Goal: Transaction & Acquisition: Purchase product/service

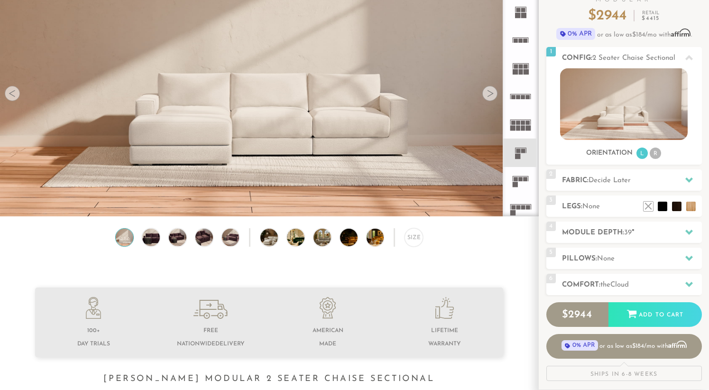
scroll to position [87, 0]
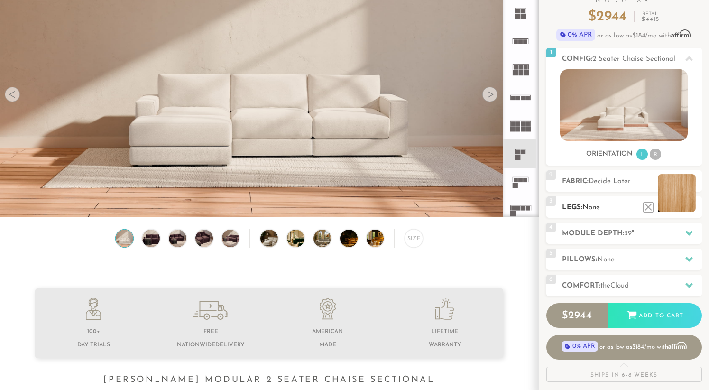
click at [684, 203] on li at bounding box center [677, 193] width 38 height 38
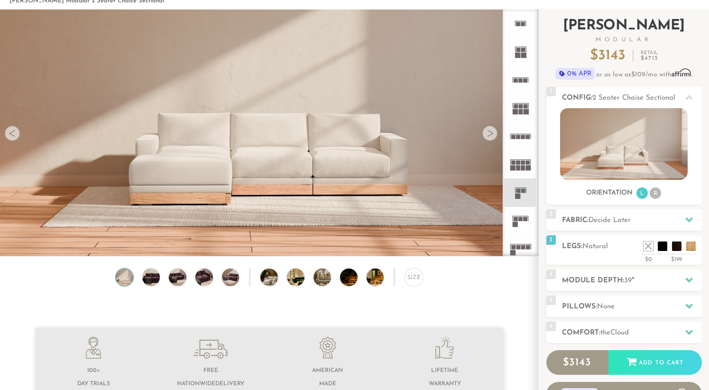
scroll to position [41, 0]
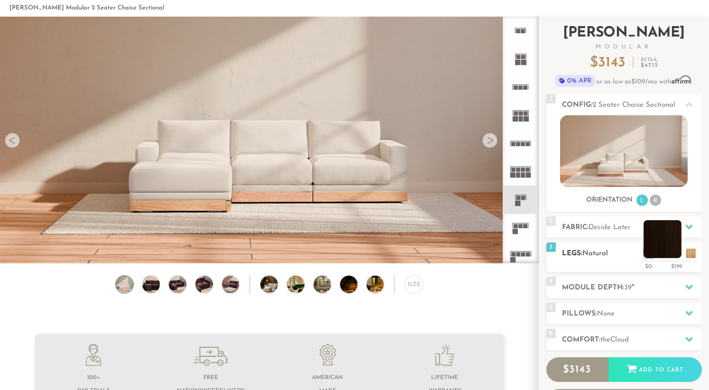
click at [676, 258] on li at bounding box center [663, 239] width 38 height 38
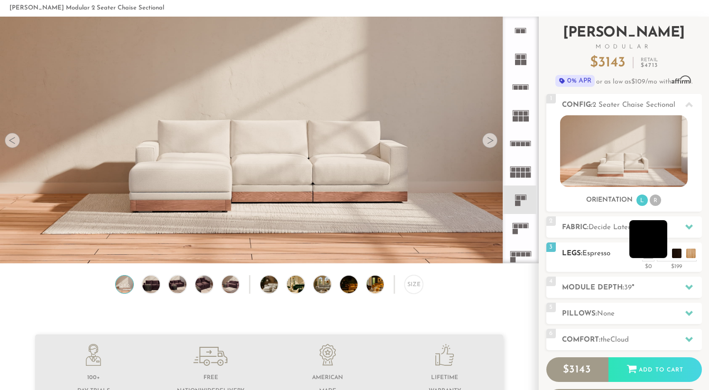
click at [661, 256] on li at bounding box center [648, 239] width 38 height 38
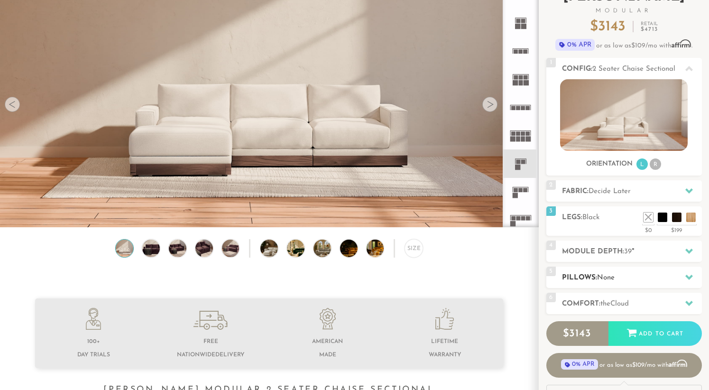
scroll to position [74, 0]
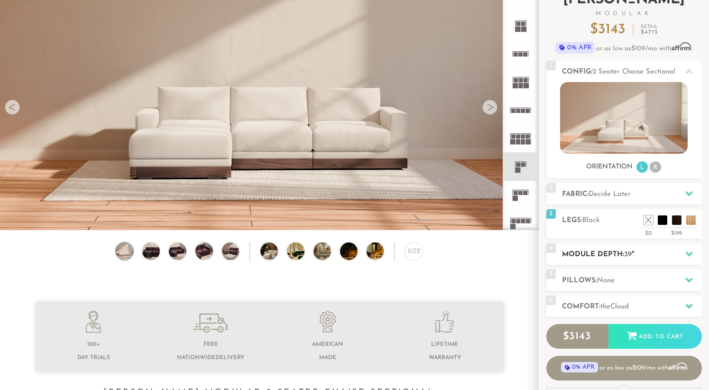
click at [691, 255] on icon at bounding box center [689, 254] width 8 height 8
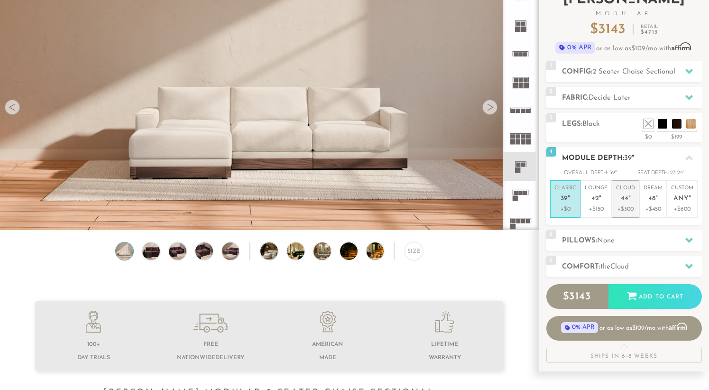
click at [628, 207] on p "+$300" at bounding box center [625, 209] width 19 height 9
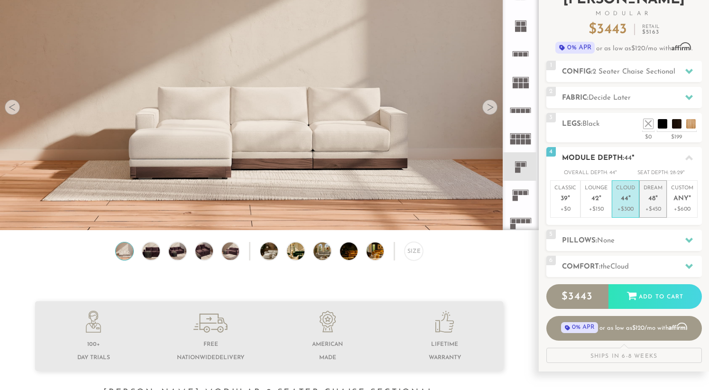
click at [653, 204] on p "Dream 48 "" at bounding box center [653, 195] width 19 height 20
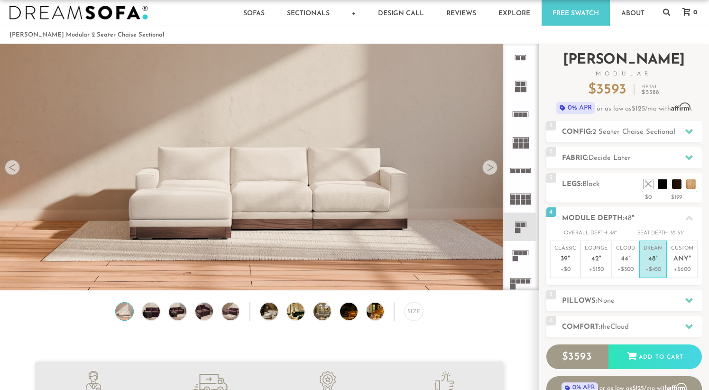
scroll to position [0, 0]
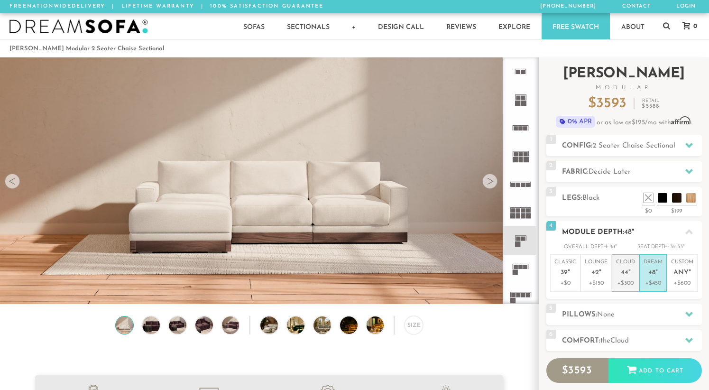
click at [625, 267] on p "Cloud 44 "" at bounding box center [625, 268] width 19 height 20
click at [655, 277] on p "Dream 48 "" at bounding box center [653, 268] width 19 height 20
click at [632, 275] on p "Cloud 44 "" at bounding box center [625, 268] width 19 height 20
click at [651, 281] on p "+$450" at bounding box center [653, 283] width 19 height 9
click at [689, 145] on icon at bounding box center [689, 145] width 8 height 5
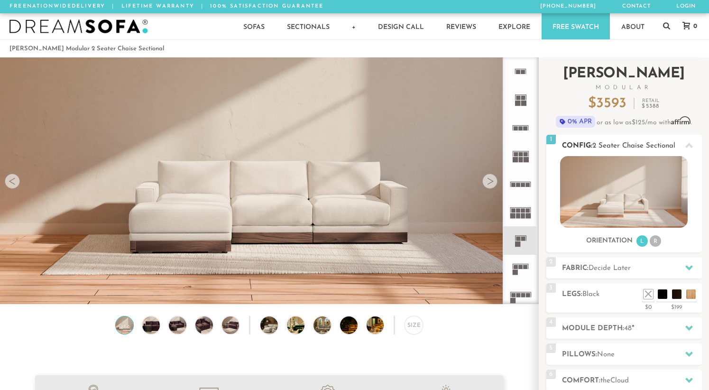
click at [655, 240] on li "R" at bounding box center [655, 240] width 11 height 11
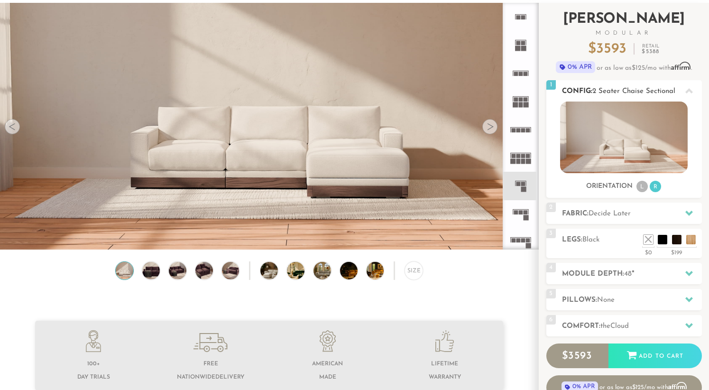
scroll to position [54, 0]
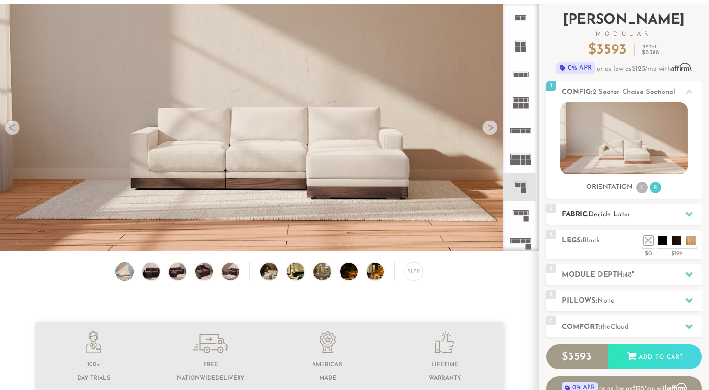
click at [689, 213] on icon at bounding box center [689, 214] width 8 height 8
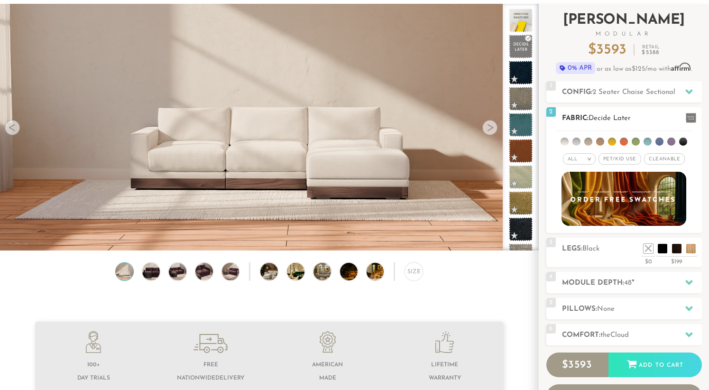
click at [615, 159] on span "Pet/Kid Use x" at bounding box center [620, 158] width 43 height 11
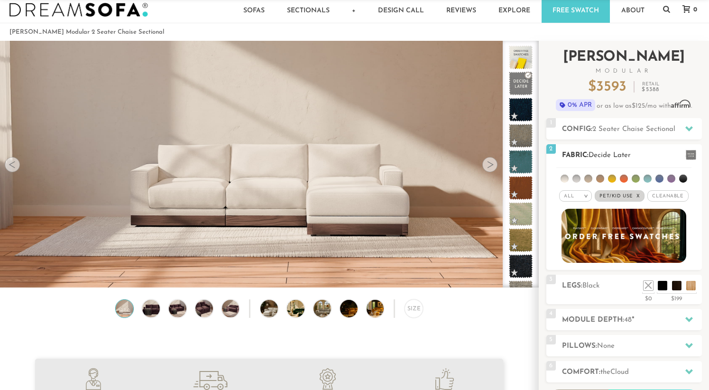
scroll to position [0, 0]
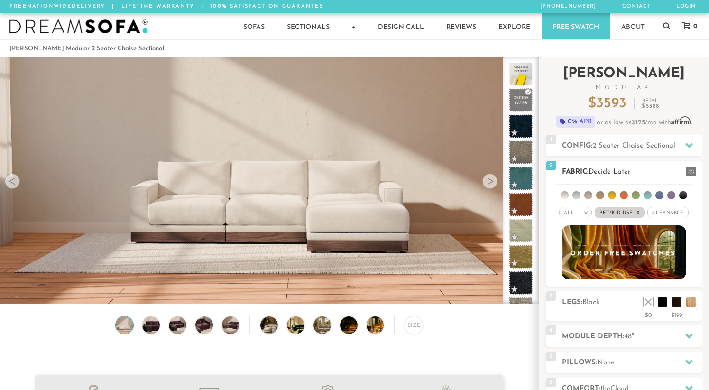
click at [665, 211] on span "Cleanable x" at bounding box center [667, 212] width 41 height 11
click at [566, 195] on li at bounding box center [565, 195] width 8 height 8
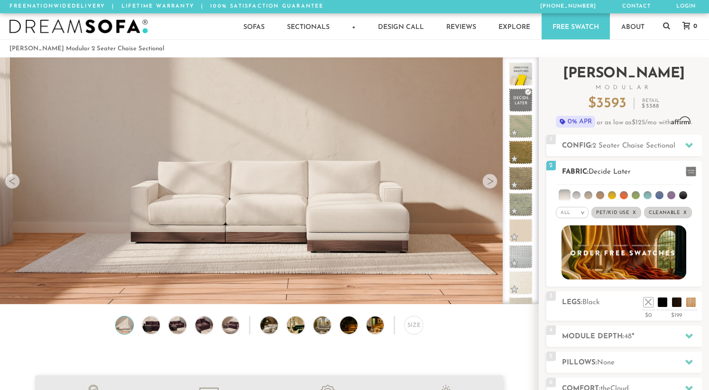
click at [579, 195] on li at bounding box center [576, 195] width 8 height 8
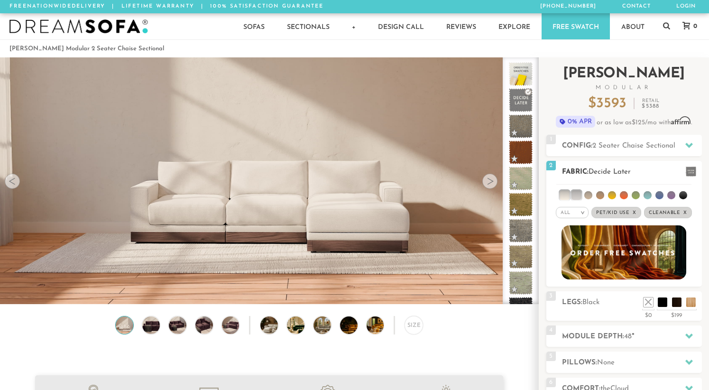
click at [590, 197] on li at bounding box center [588, 195] width 8 height 8
click at [567, 196] on li at bounding box center [564, 194] width 9 height 9
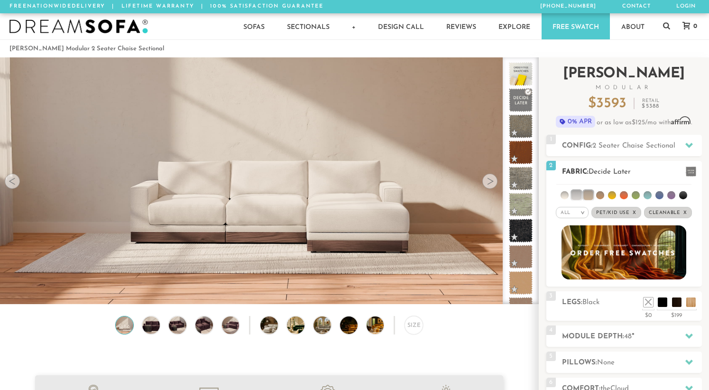
click at [576, 198] on li at bounding box center [576, 194] width 9 height 9
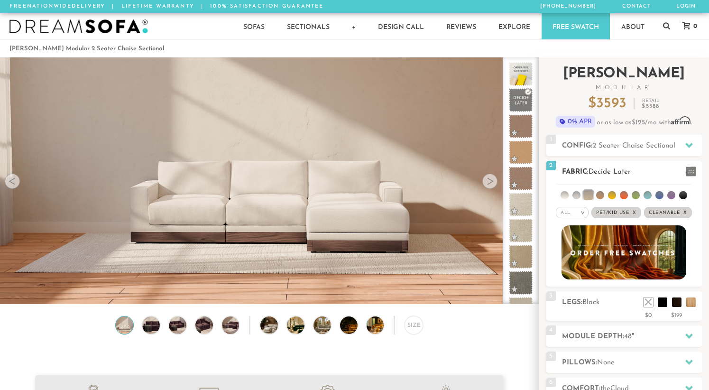
click at [586, 197] on li at bounding box center [587, 194] width 9 height 9
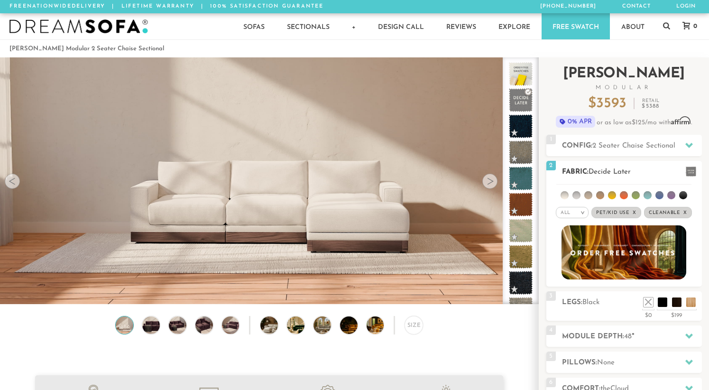
click at [563, 195] on li at bounding box center [565, 195] width 8 height 8
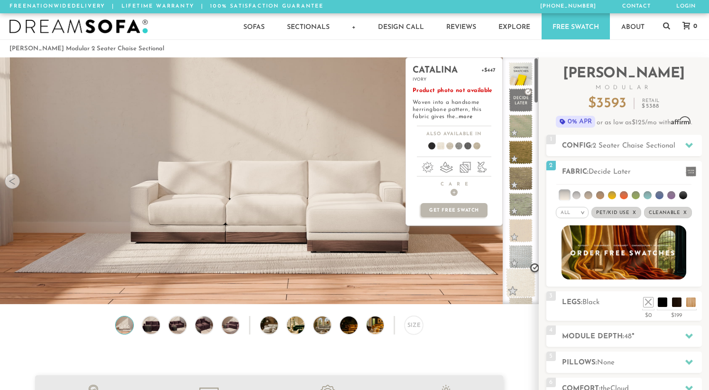
click at [519, 276] on span at bounding box center [521, 283] width 30 height 30
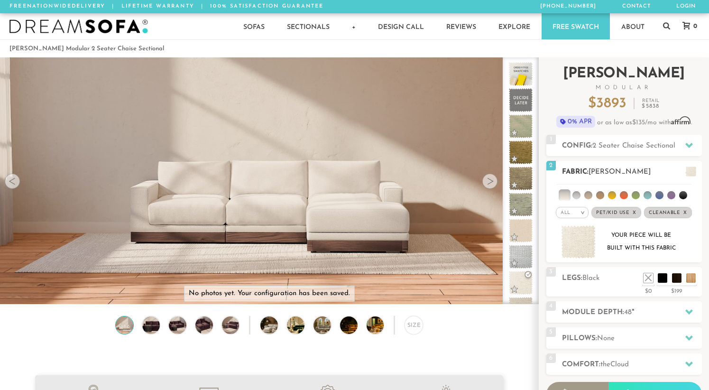
click at [647, 195] on li at bounding box center [648, 195] width 8 height 8
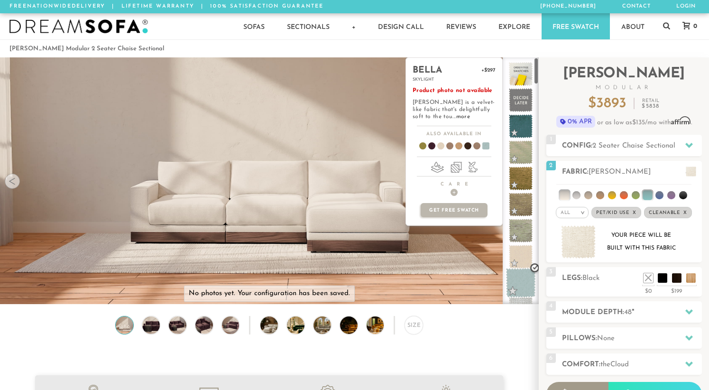
click at [520, 280] on span at bounding box center [521, 283] width 30 height 30
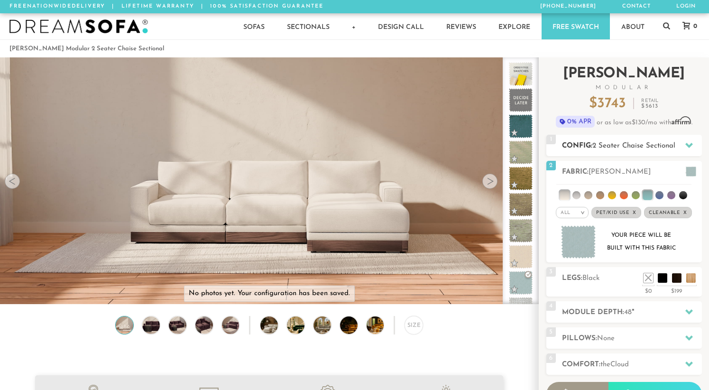
click at [690, 144] on icon at bounding box center [689, 145] width 8 height 5
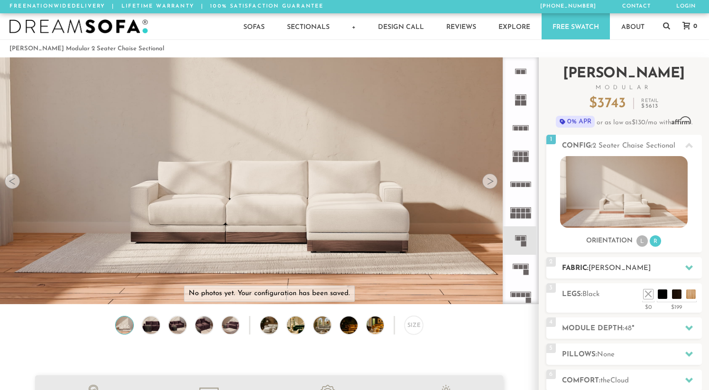
click at [687, 269] on icon at bounding box center [689, 268] width 8 height 8
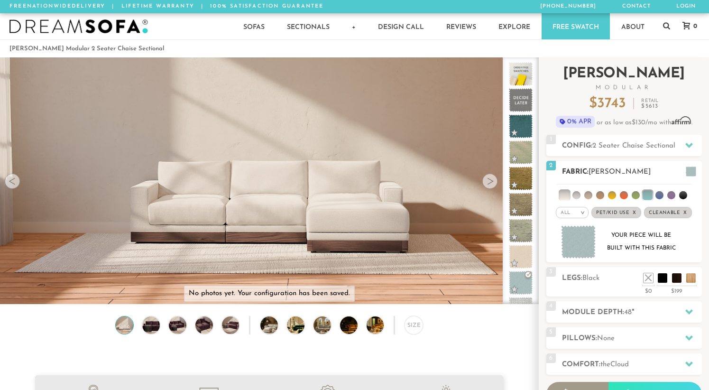
click at [568, 197] on li at bounding box center [564, 194] width 9 height 9
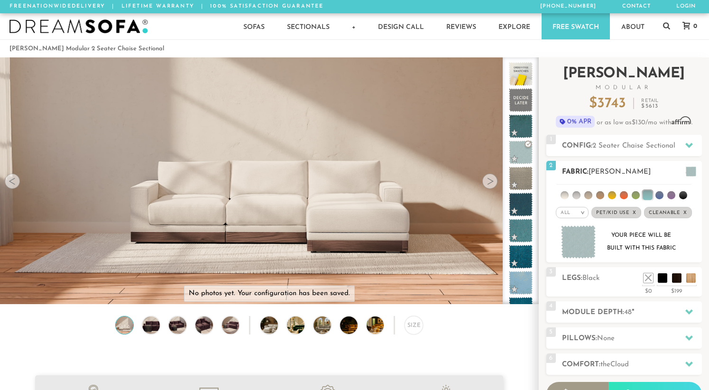
click at [567, 196] on li at bounding box center [565, 195] width 8 height 8
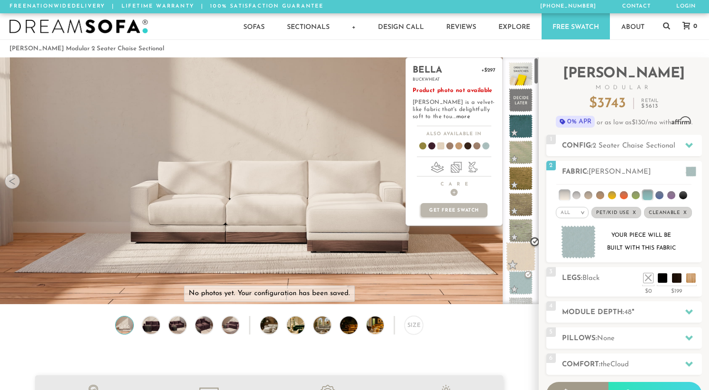
click at [521, 258] on span at bounding box center [521, 257] width 30 height 30
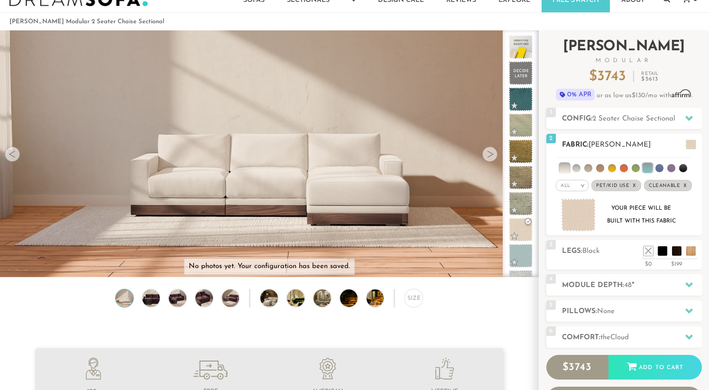
scroll to position [2, 0]
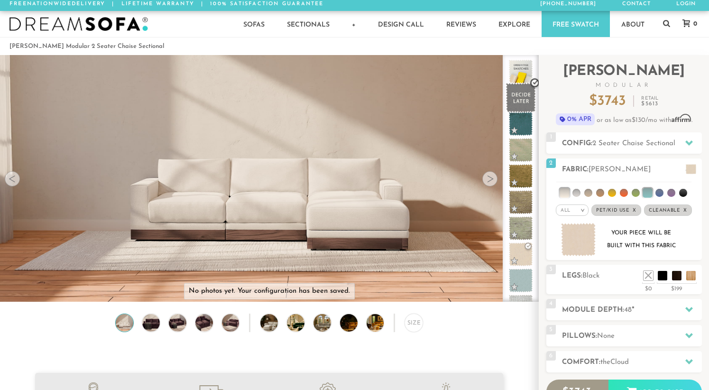
click at [525, 99] on span at bounding box center [521, 98] width 30 height 30
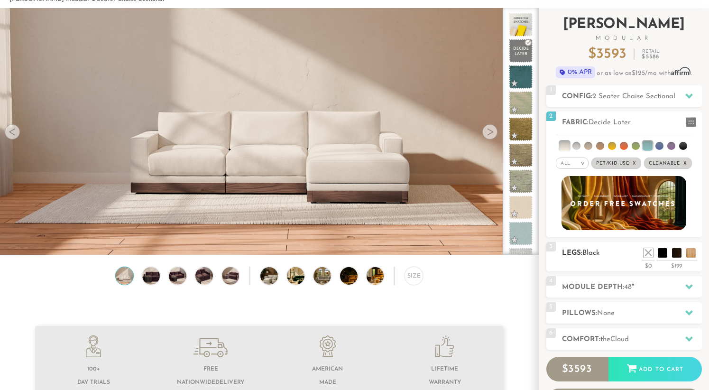
scroll to position [46, 0]
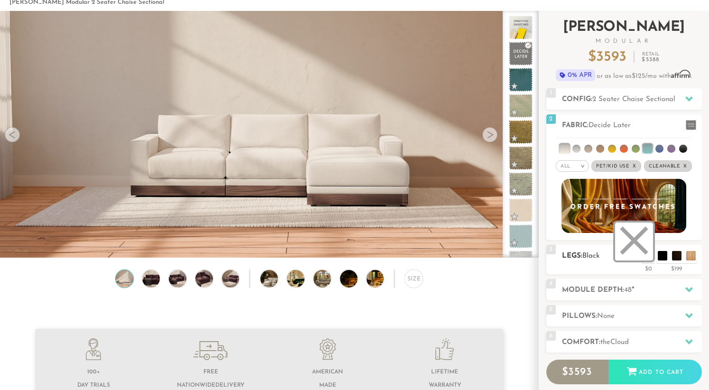
click at [650, 257] on li at bounding box center [634, 241] width 38 height 38
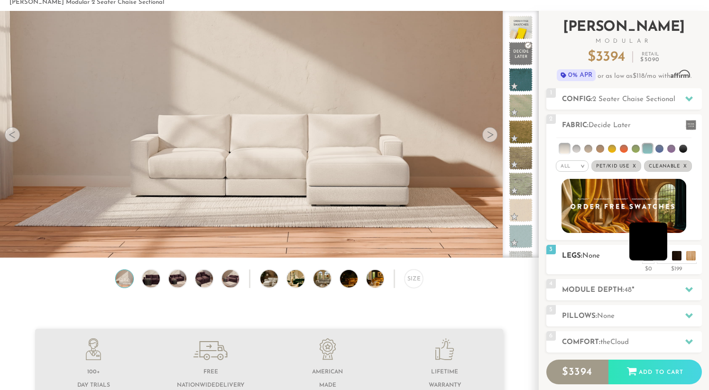
click at [663, 258] on li at bounding box center [648, 241] width 38 height 38
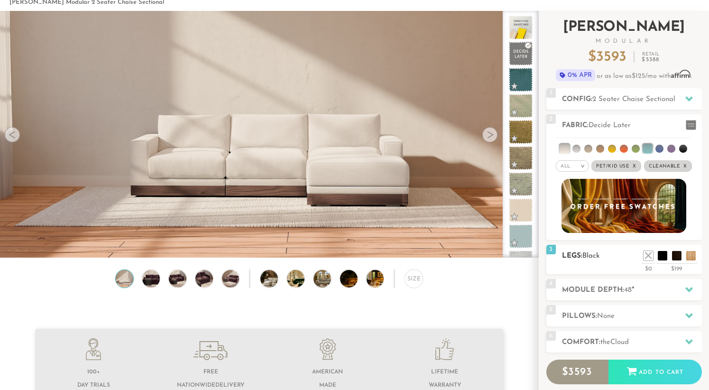
scroll to position [53, 0]
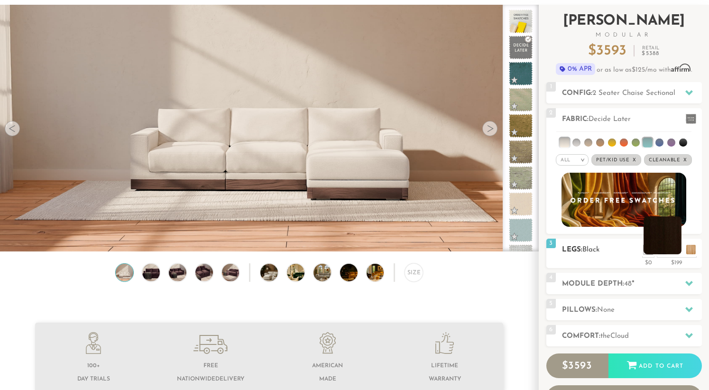
click at [674, 252] on li at bounding box center [663, 235] width 38 height 38
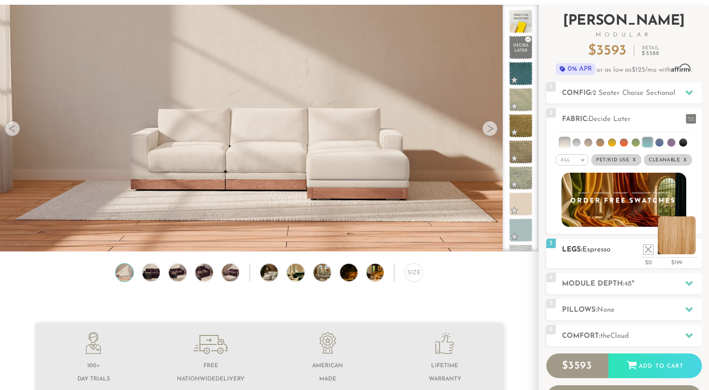
click at [692, 250] on li at bounding box center [677, 235] width 38 height 38
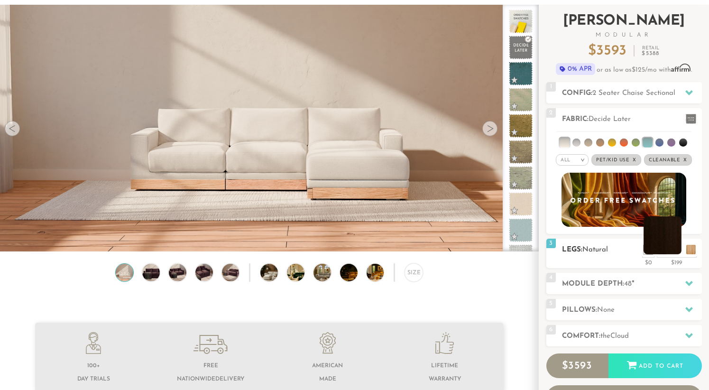
click at [678, 250] on li at bounding box center [663, 235] width 38 height 38
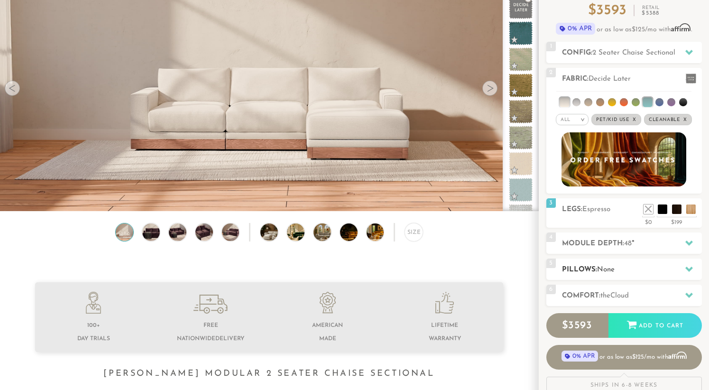
scroll to position [94, 0]
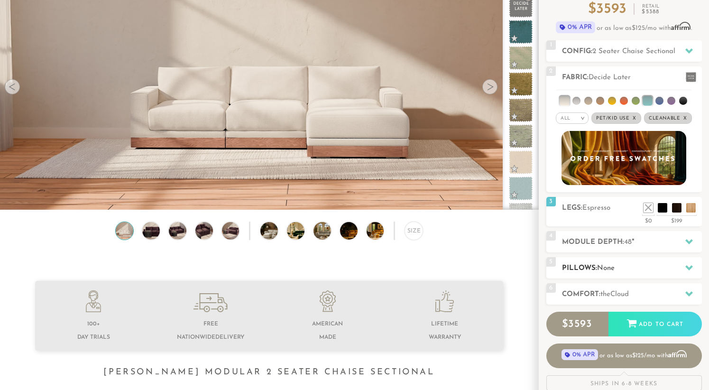
click at [687, 265] on icon at bounding box center [689, 268] width 8 height 8
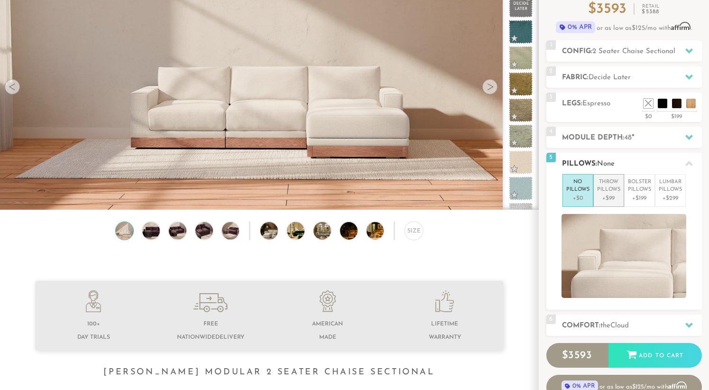
click at [615, 189] on p "Throw Pillows" at bounding box center [608, 186] width 23 height 16
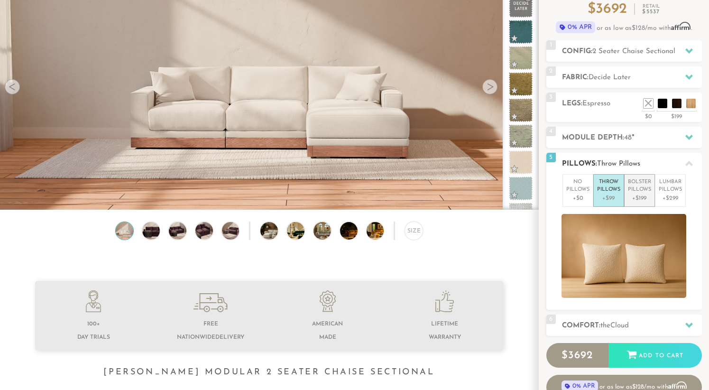
click at [642, 189] on p "Bolster Pillows" at bounding box center [639, 186] width 23 height 16
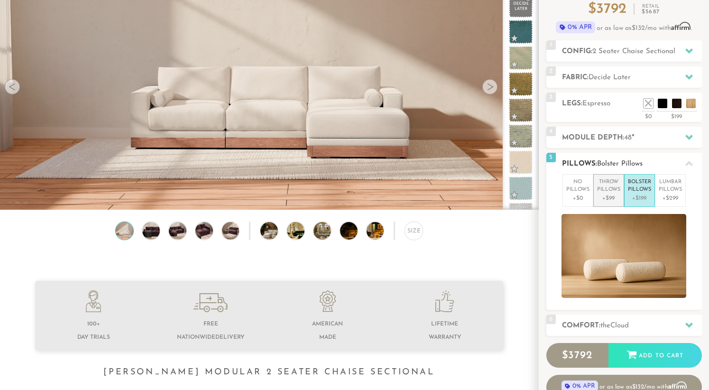
click at [609, 191] on p "Throw Pillows" at bounding box center [608, 186] width 23 height 16
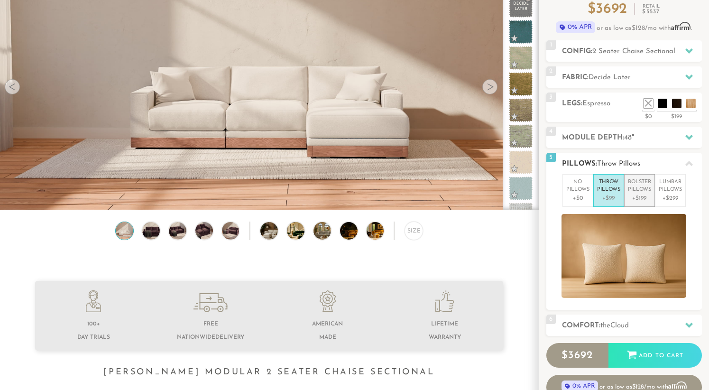
click at [626, 194] on li "Bolster Pillows +$199" at bounding box center [639, 190] width 31 height 33
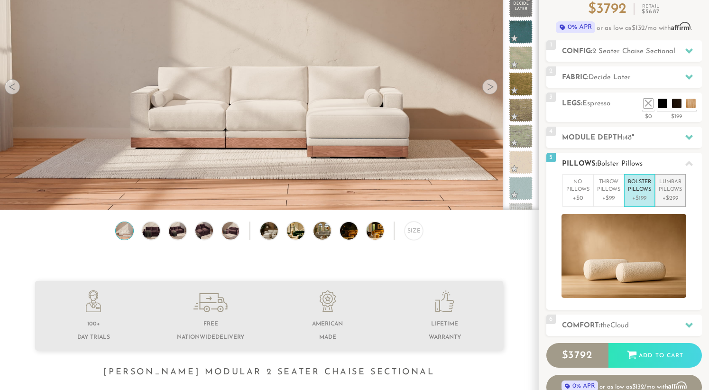
click at [668, 191] on p "Lumbar Pillows" at bounding box center [670, 186] width 23 height 16
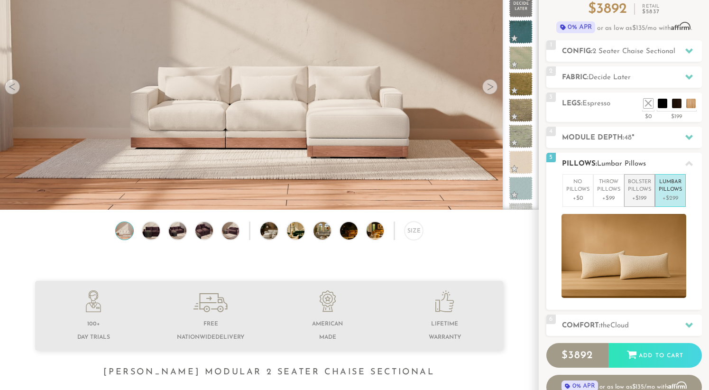
click at [635, 192] on p "Bolster Pillows" at bounding box center [639, 186] width 23 height 16
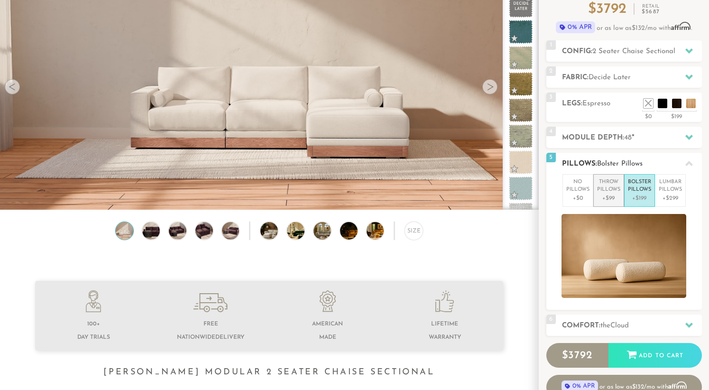
click at [601, 192] on p "Throw Pillows" at bounding box center [608, 186] width 23 height 16
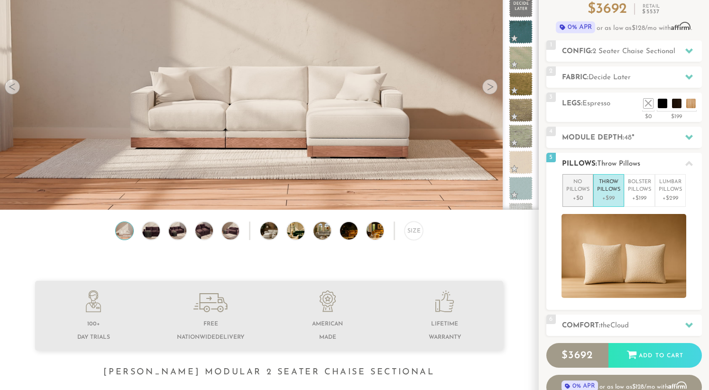
click at [583, 193] on p "No Pillows" at bounding box center [577, 186] width 23 height 16
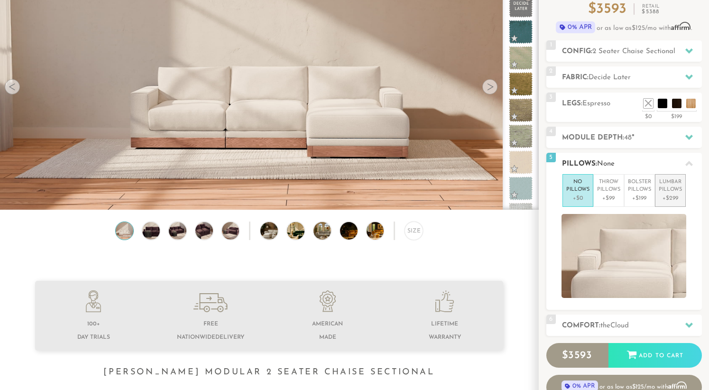
click at [660, 192] on p "Lumbar Pillows" at bounding box center [670, 186] width 23 height 16
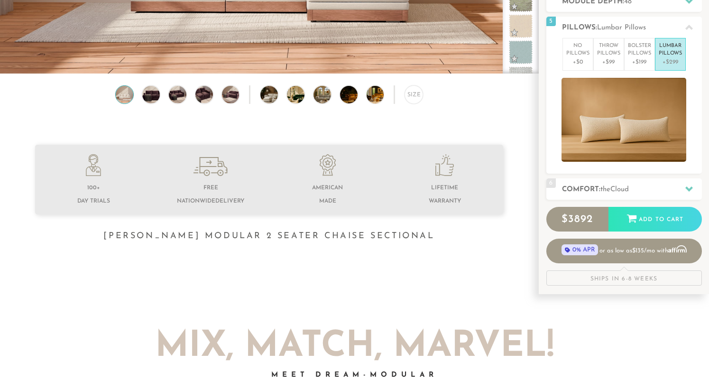
scroll to position [231, 0]
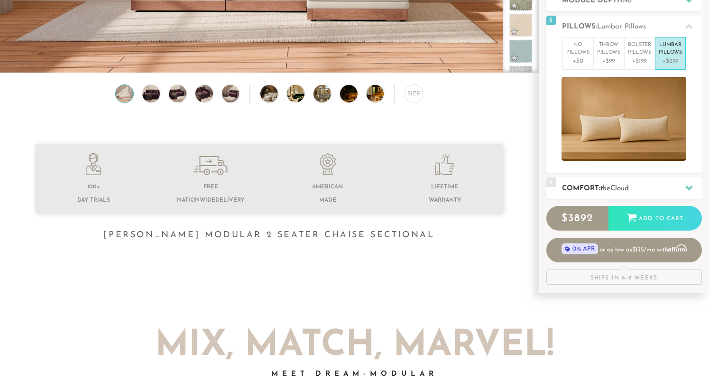
click at [690, 184] on icon at bounding box center [689, 188] width 8 height 8
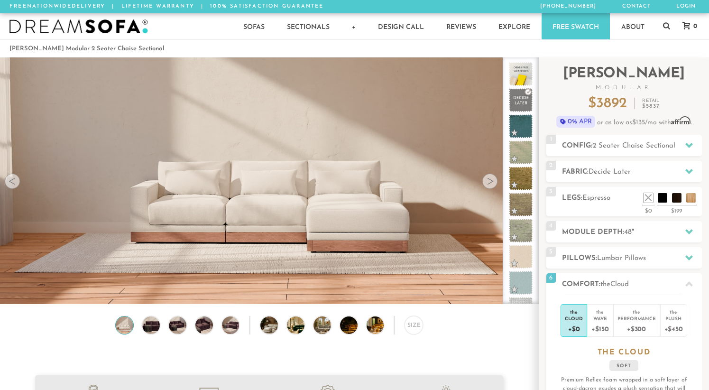
scroll to position [10, 0]
